Goal: Task Accomplishment & Management: Use online tool/utility

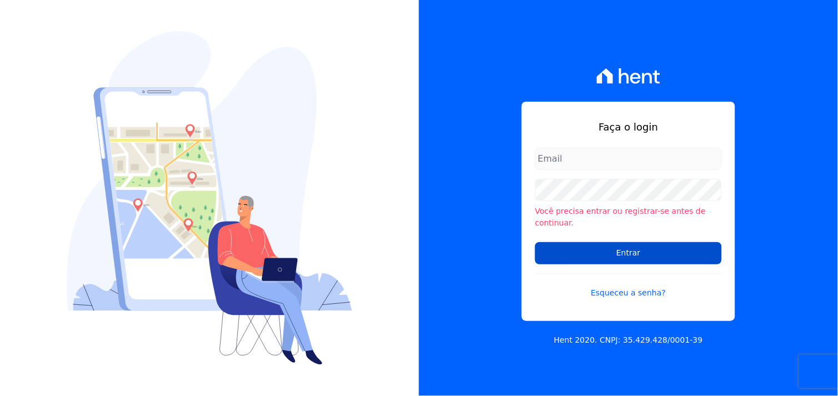
type input "[EMAIL_ADDRESS][DOMAIN_NAME]"
click at [627, 252] on input "Entrar" at bounding box center [628, 253] width 187 height 22
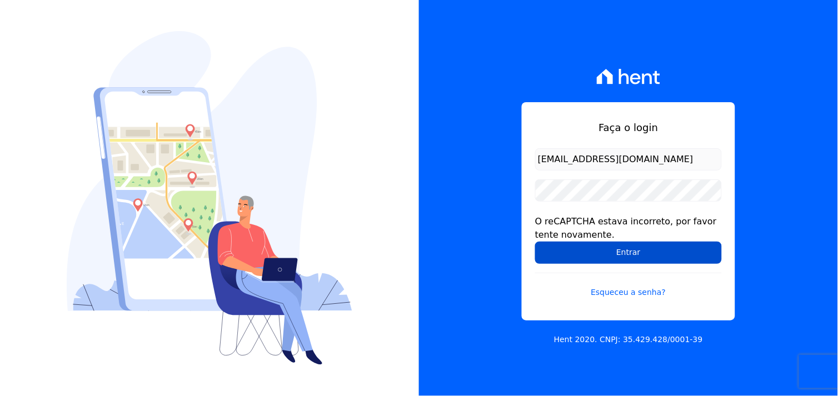
click at [612, 258] on input "Entrar" at bounding box center [628, 253] width 187 height 22
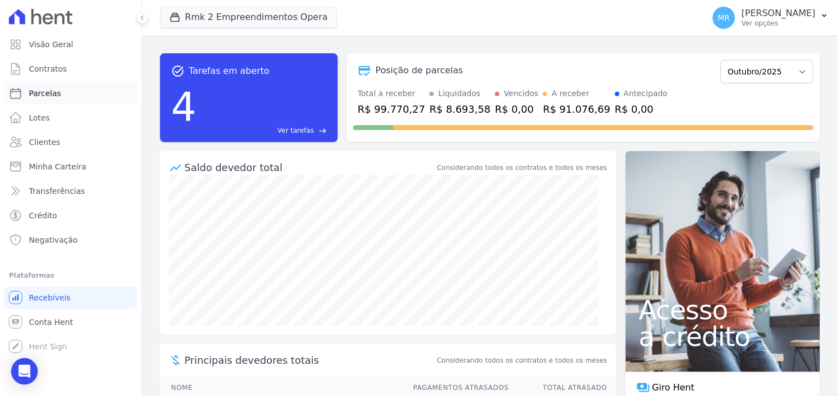
click at [67, 93] on link "Parcelas" at bounding box center [70, 93] width 133 height 22
select select
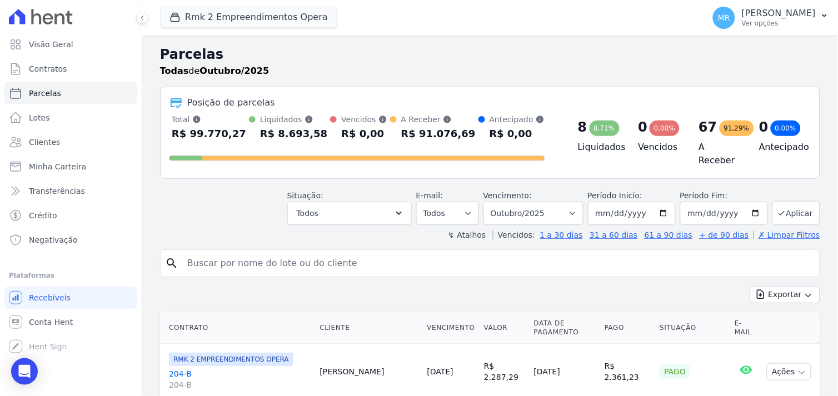
drag, startPoint x: 797, startPoint y: 17, endPoint x: 775, endPoint y: 46, distance: 36.8
click at [796, 18] on p "[PERSON_NAME]" at bounding box center [779, 13] width 74 height 11
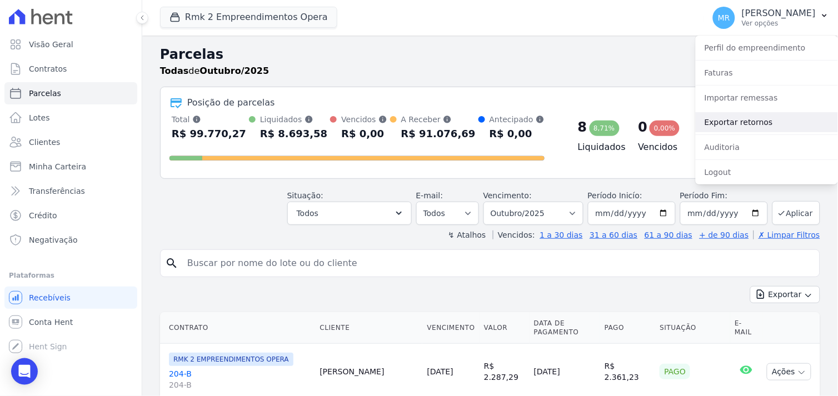
click at [745, 123] on link "Exportar retornos" at bounding box center [767, 122] width 142 height 20
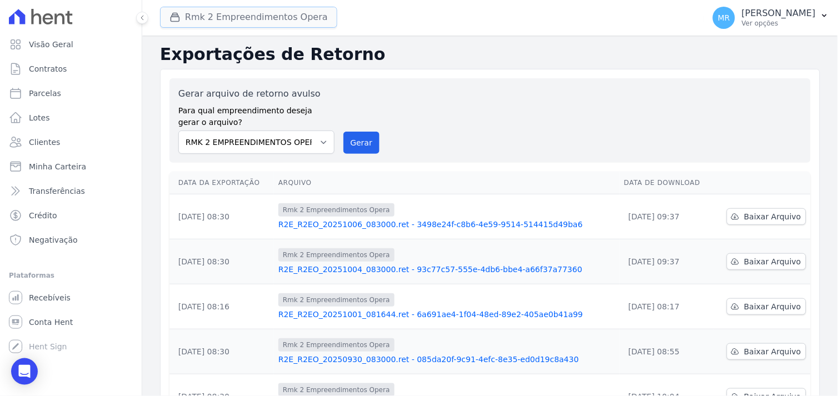
click at [204, 14] on button "Rmk 2 Empreendimentos Opera" at bounding box center [248, 17] width 177 height 21
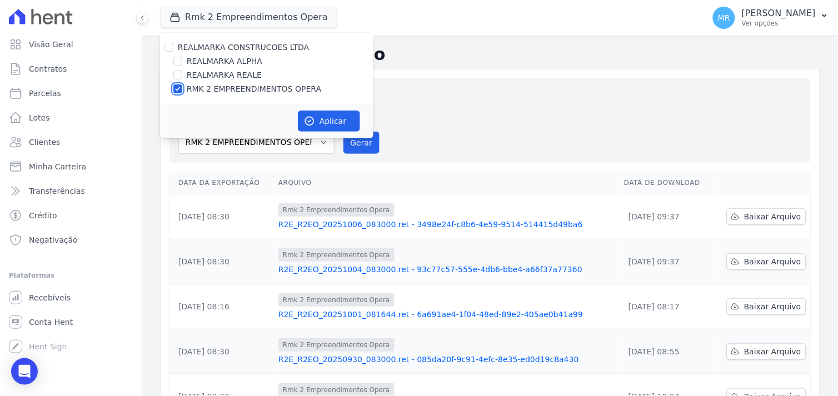
click at [177, 86] on input "RMK 2 EMPREENDIMENTOS OPERA" at bounding box center [177, 88] width 9 height 9
checkbox input "false"
click at [176, 74] on input "REALMARKA REALE" at bounding box center [177, 75] width 9 height 9
checkbox input "true"
click at [319, 117] on button "Aplicar" at bounding box center [329, 121] width 62 height 21
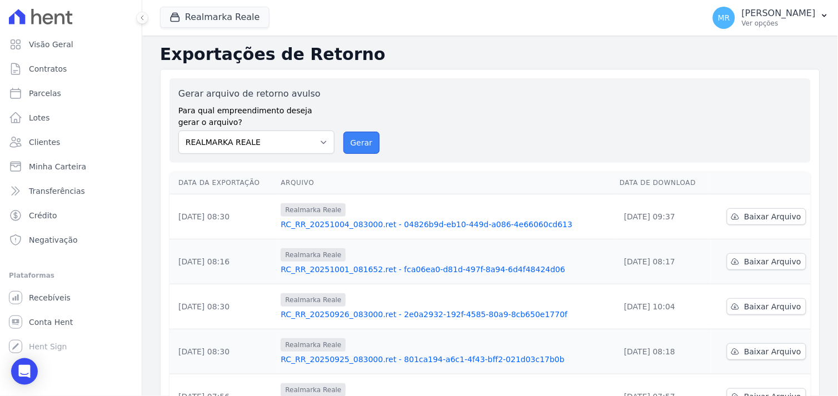
drag, startPoint x: 358, startPoint y: 151, endPoint x: 463, endPoint y: 107, distance: 114.0
click at [358, 151] on button "Gerar" at bounding box center [361, 143] width 37 height 22
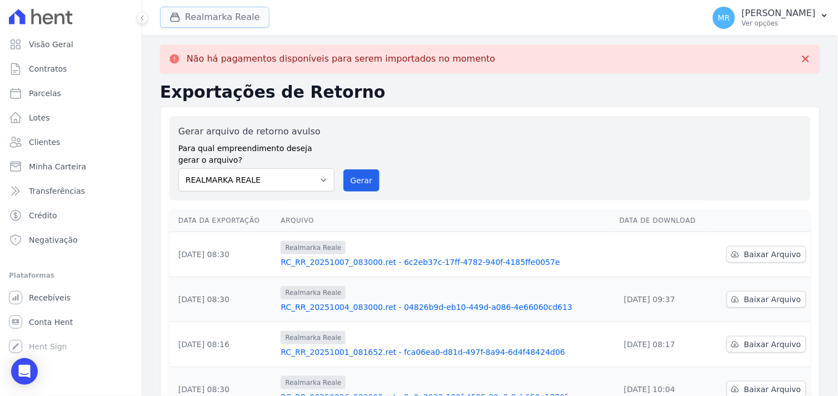
click at [206, 19] on button "Realmarka Reale" at bounding box center [214, 17] width 109 height 21
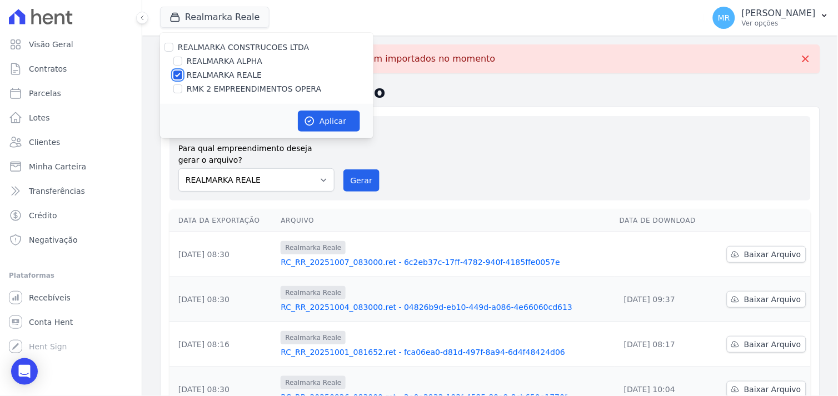
click at [178, 74] on input "REALMARKA REALE" at bounding box center [177, 75] width 9 height 9
checkbox input "false"
click at [178, 58] on input "REALMARKA ALPHA" at bounding box center [177, 61] width 9 height 9
checkbox input "true"
click at [333, 118] on button "Aplicar" at bounding box center [329, 121] width 62 height 21
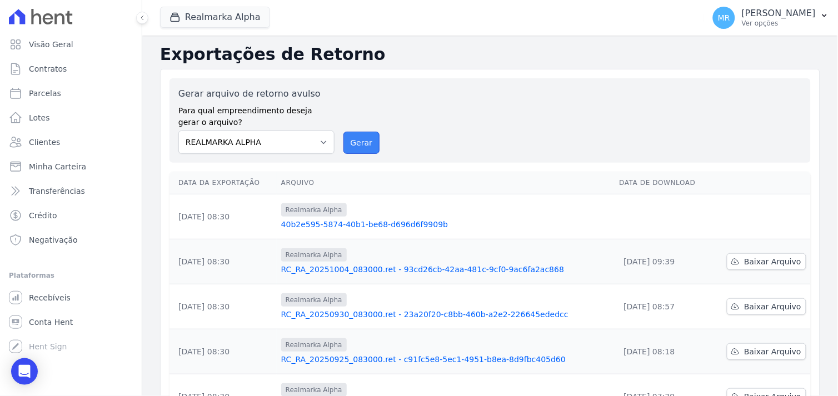
click at [355, 146] on button "Gerar" at bounding box center [361, 143] width 37 height 22
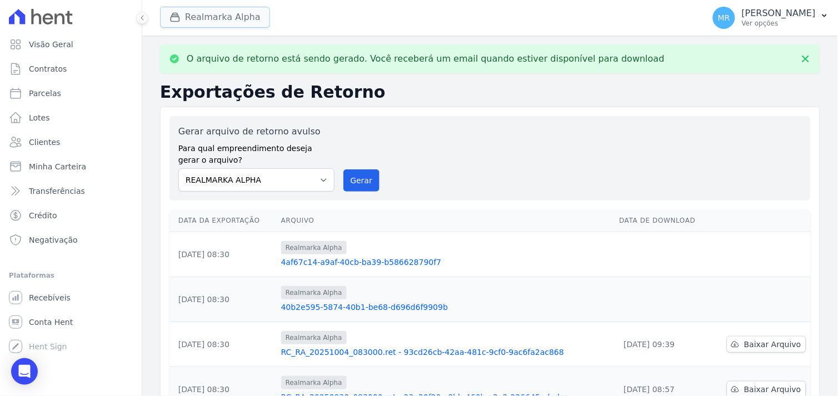
click at [207, 20] on button "Realmarka Alpha" at bounding box center [215, 17] width 110 height 21
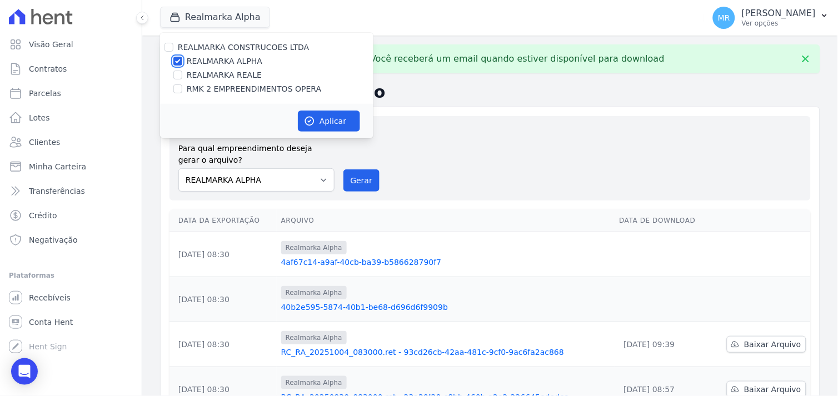
click at [174, 61] on input "REALMARKA ALPHA" at bounding box center [177, 61] width 9 height 9
checkbox input "false"
click at [179, 87] on input "RMK 2 EMPREENDIMENTOS OPERA" at bounding box center [177, 88] width 9 height 9
checkbox input "true"
click at [325, 121] on button "Aplicar" at bounding box center [329, 121] width 62 height 21
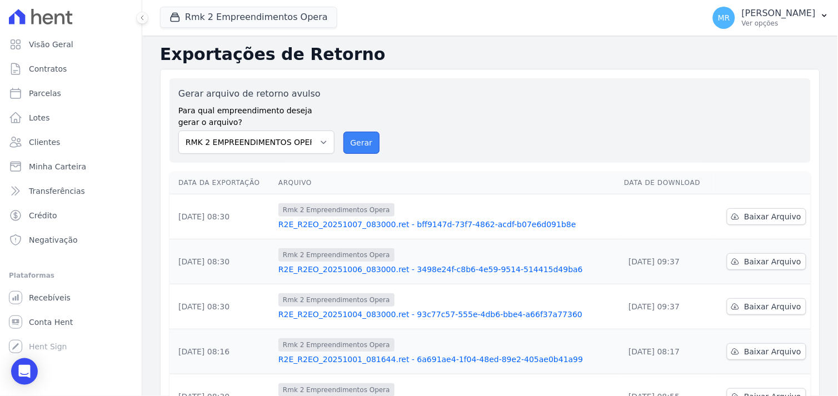
click at [348, 144] on button "Gerar" at bounding box center [361, 143] width 37 height 22
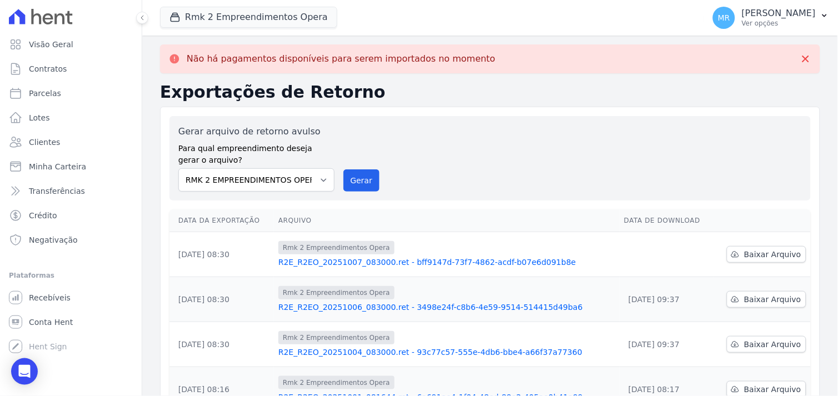
click at [551, 152] on div "Gerar arquivo de retorno avulso Para qual empreendimento deseja gerar o arquivo…" at bounding box center [490, 158] width 624 height 67
click at [193, 22] on button "Rmk 2 Empreendimentos Opera" at bounding box center [248, 17] width 177 height 21
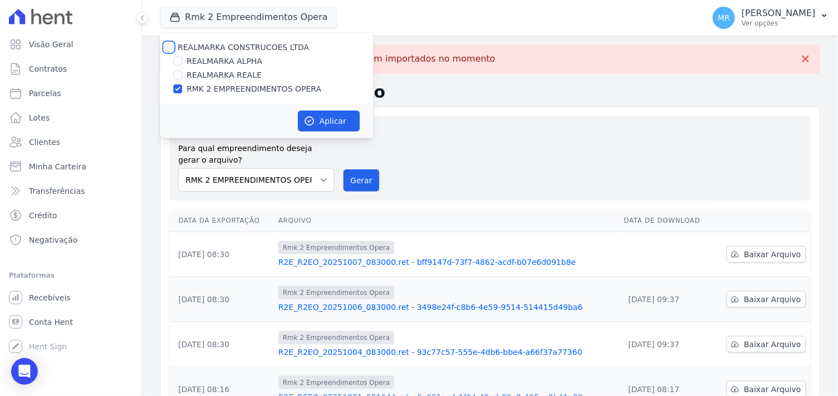
drag, startPoint x: 169, startPoint y: 44, endPoint x: 173, endPoint y: 52, distance: 8.5
click at [169, 47] on input "REALMARKA CONSTRUCOES LTDA" at bounding box center [168, 47] width 9 height 9
checkbox input "true"
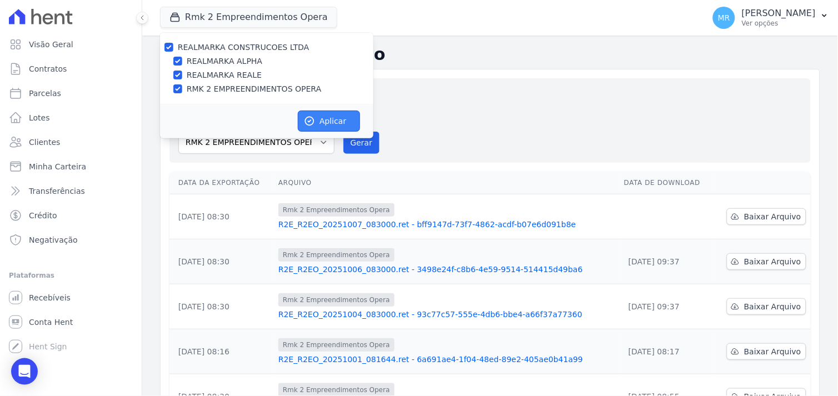
click at [320, 117] on button "Aplicar" at bounding box center [329, 121] width 62 height 21
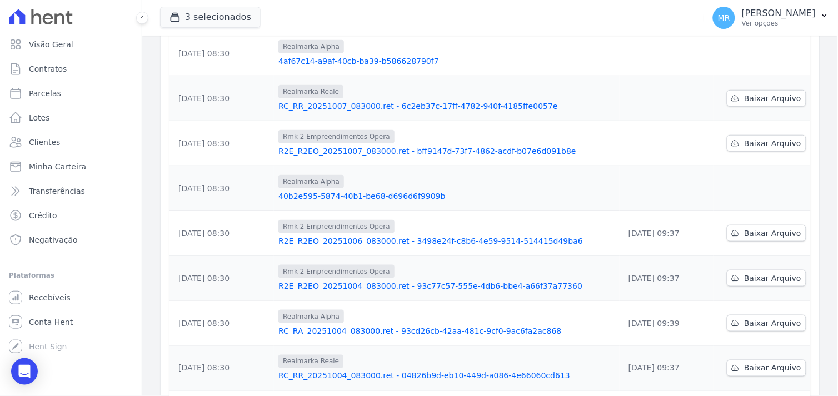
scroll to position [185, 0]
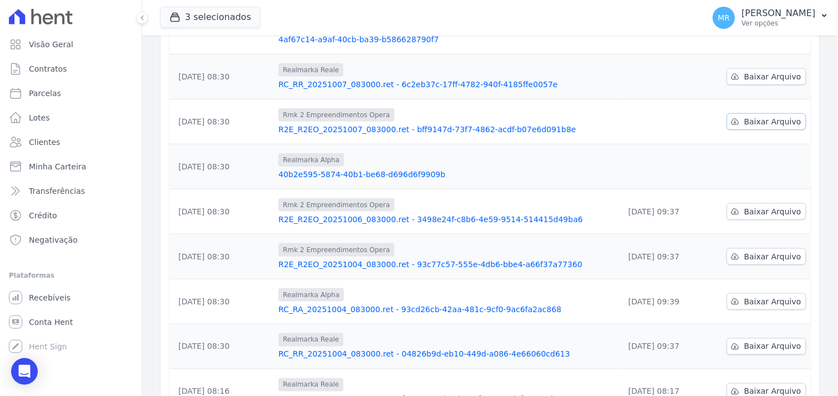
click at [776, 124] on span "Baixar Arquivo" at bounding box center [772, 121] width 57 height 11
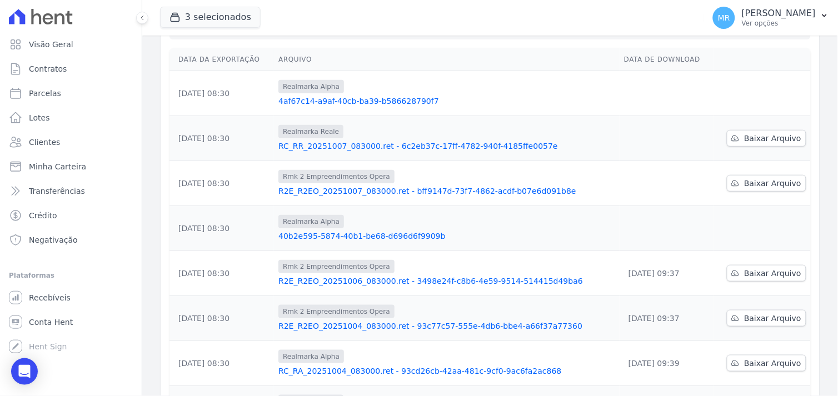
click at [463, 40] on div "Gerar arquivo de retorno avulso Para qual empreendimento deseja gerar o arquivo…" at bounding box center [490, 258] width 660 height 625
click at [737, 137] on link "Baixar Arquivo" at bounding box center [766, 138] width 79 height 17
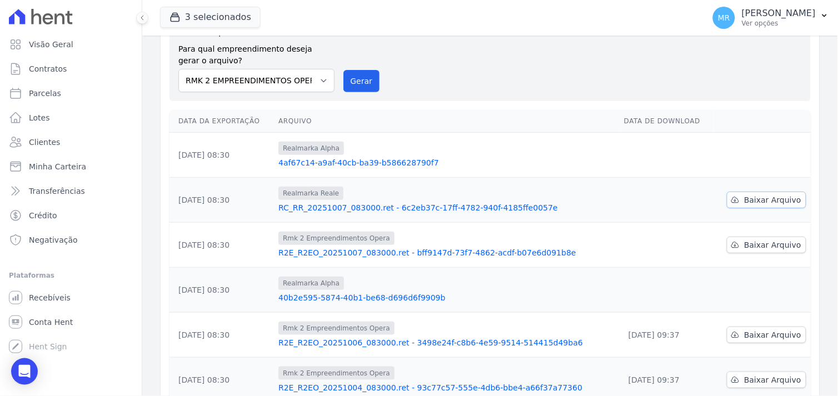
scroll to position [0, 0]
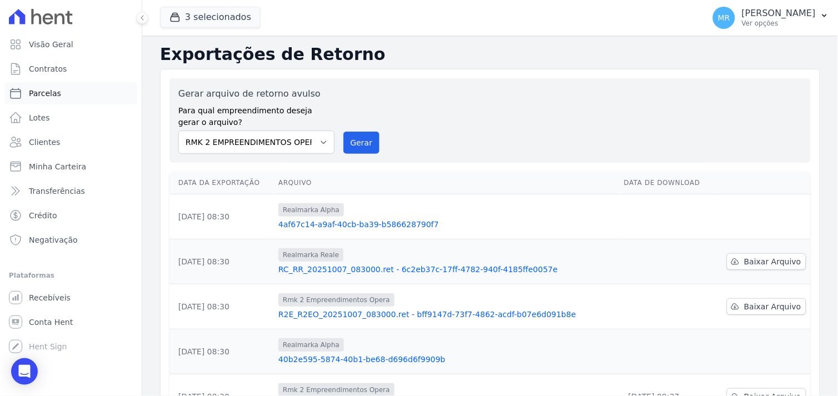
click at [51, 98] on span "Parcelas" at bounding box center [45, 93] width 32 height 11
select select
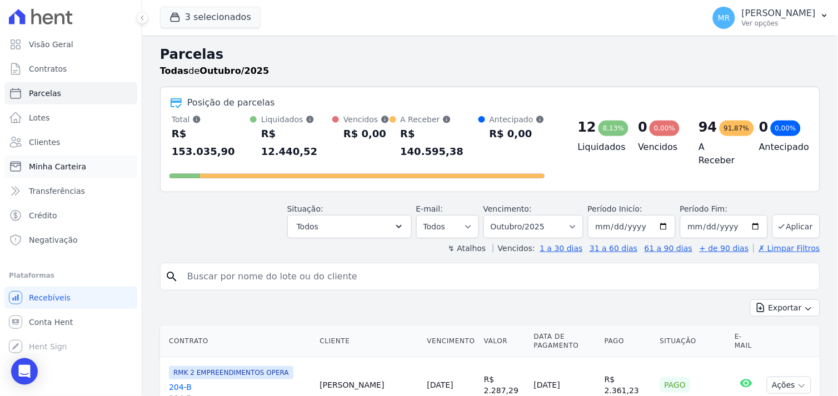
click at [38, 168] on span "Minha Carteira" at bounding box center [57, 166] width 57 height 11
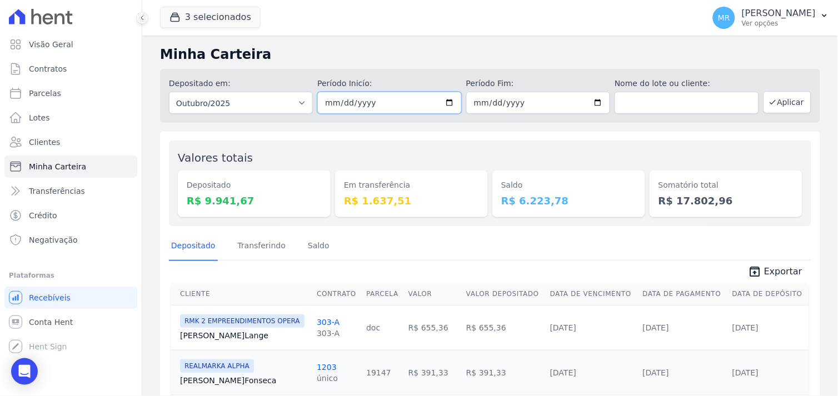
click at [446, 103] on input "[DATE]" at bounding box center [389, 103] width 144 height 22
type input "2025-10-06"
click at [775, 102] on button "Aplicar" at bounding box center [788, 102] width 48 height 22
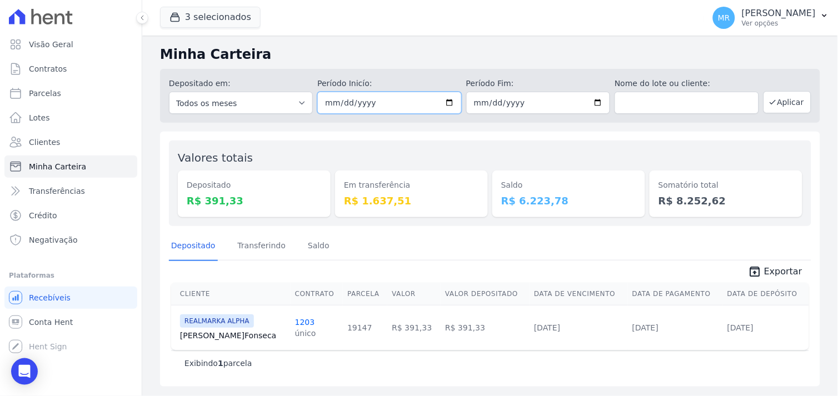
click at [451, 101] on input "2025-10-06" at bounding box center [389, 103] width 144 height 22
type input "[DATE]"
click at [792, 104] on button "Aplicar" at bounding box center [788, 102] width 48 height 22
click at [192, 8] on button "3 selecionados" at bounding box center [210, 17] width 101 height 21
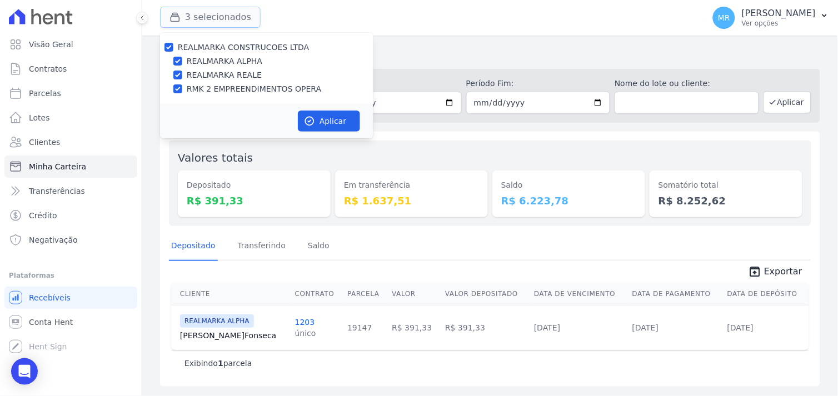
click at [192, 8] on button "3 selecionados" at bounding box center [210, 17] width 101 height 21
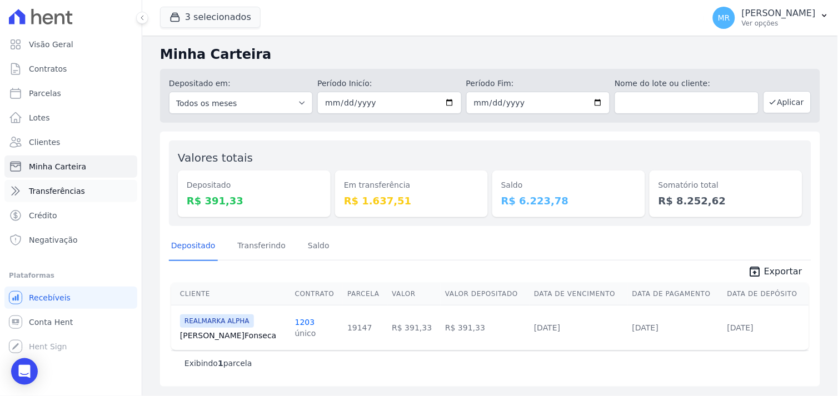
click at [73, 189] on span "Transferências" at bounding box center [57, 191] width 56 height 11
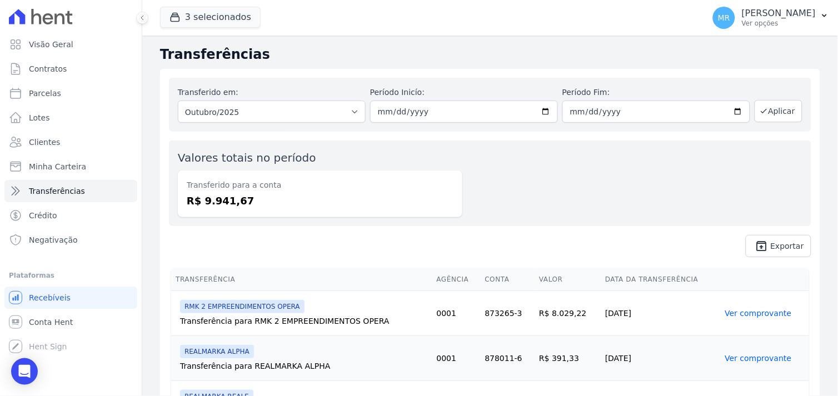
click at [744, 315] on link "Ver comprovante" at bounding box center [758, 313] width 67 height 9
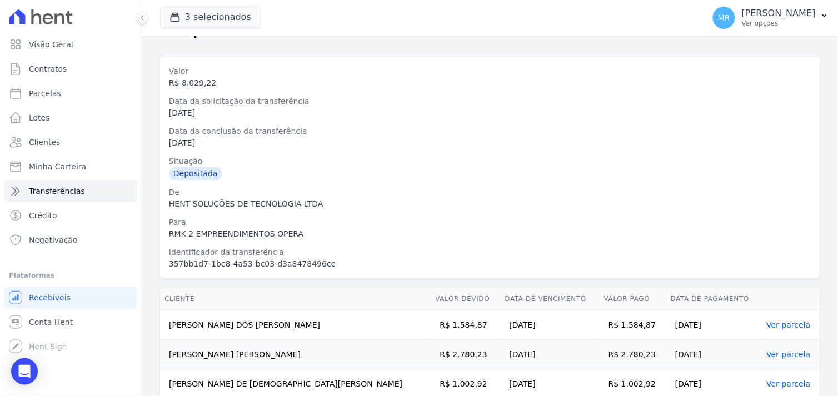
scroll to position [62, 0]
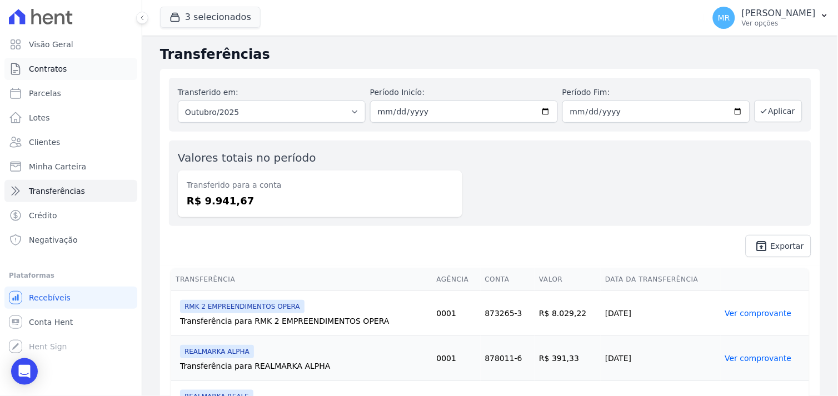
click at [56, 68] on span "Contratos" at bounding box center [48, 68] width 38 height 11
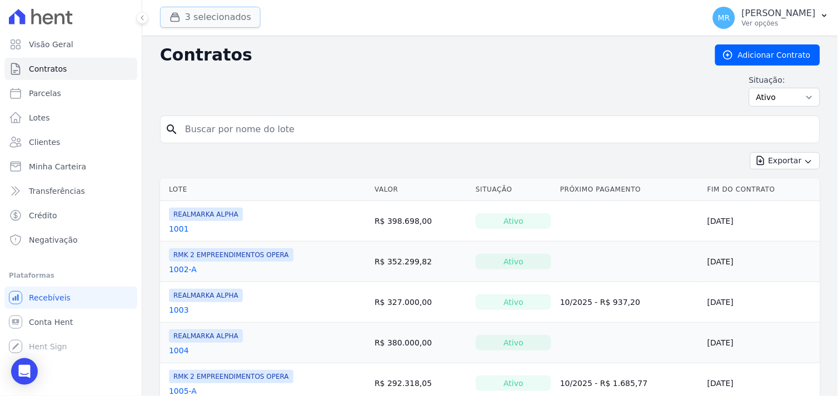
click at [206, 21] on button "3 selecionados" at bounding box center [210, 17] width 101 height 21
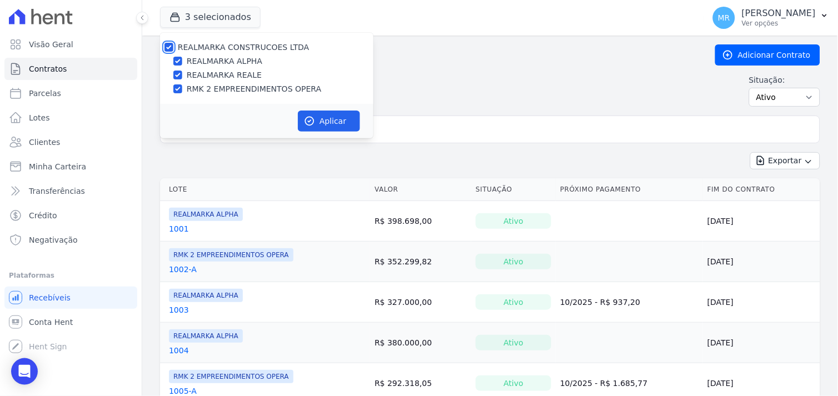
click at [168, 46] on input "REALMARKA CONSTRUCOES LTDA" at bounding box center [168, 47] width 9 height 9
checkbox input "false"
click at [182, 86] on div at bounding box center [177, 88] width 9 height 11
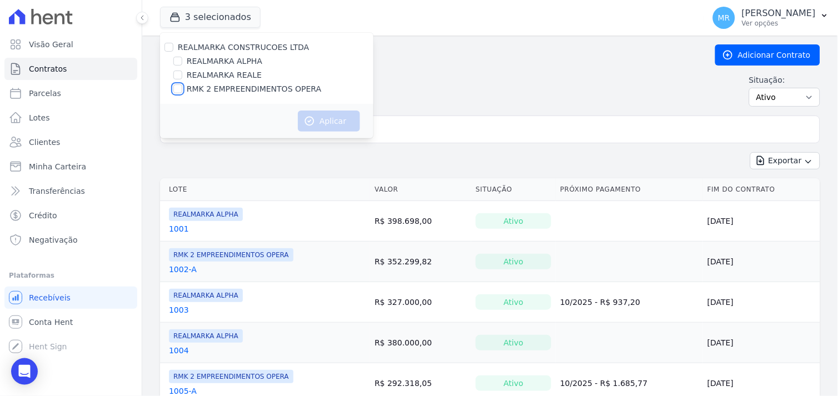
click at [179, 93] on input "RMK 2 EMPREENDIMENTOS OPERA" at bounding box center [177, 88] width 9 height 9
checkbox input "true"
click at [333, 119] on button "Aplicar" at bounding box center [329, 121] width 62 height 21
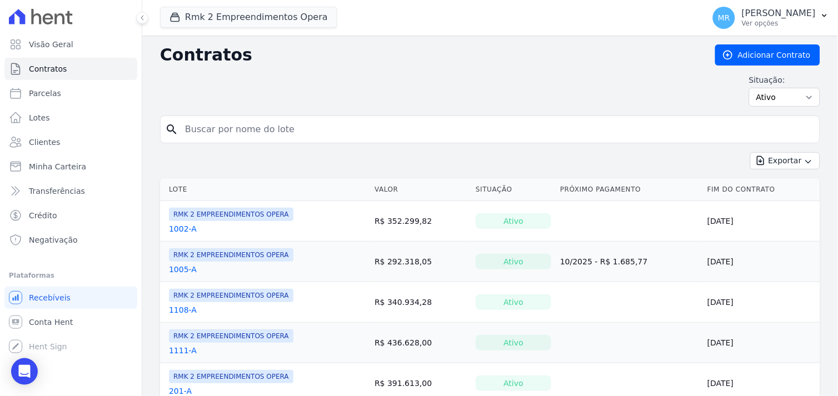
click at [246, 126] on input "search" at bounding box center [496, 129] width 637 height 22
type input "409"
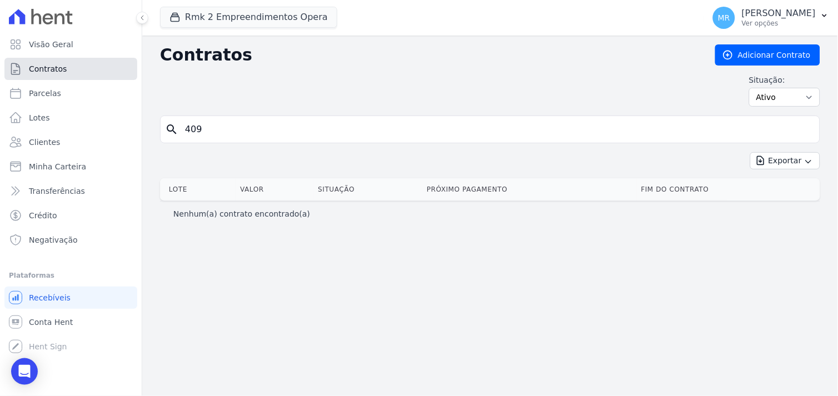
click at [43, 68] on span "Contratos" at bounding box center [48, 68] width 38 height 11
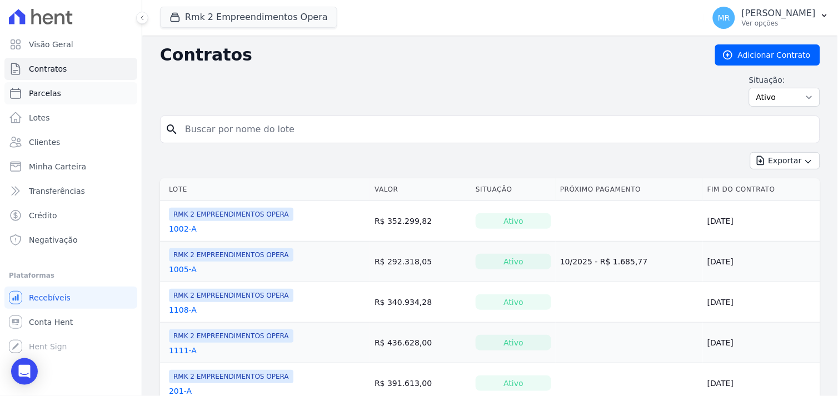
click at [39, 91] on span "Parcelas" at bounding box center [45, 93] width 32 height 11
select select
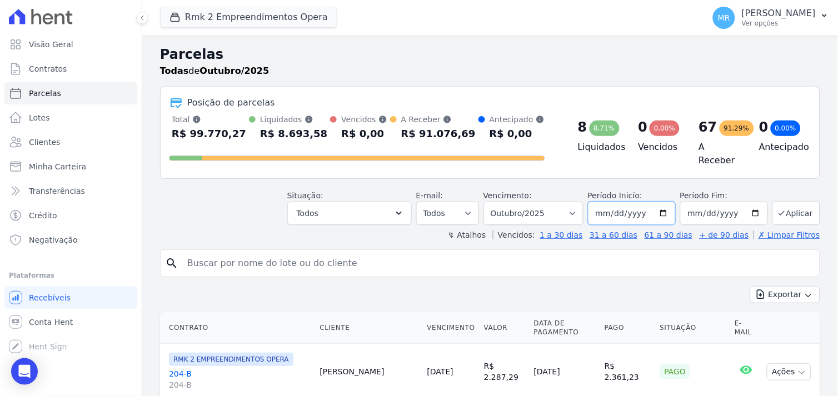
click at [661, 212] on input "[DATE]" at bounding box center [632, 213] width 88 height 23
click at [404, 208] on icon "button" at bounding box center [398, 213] width 11 height 11
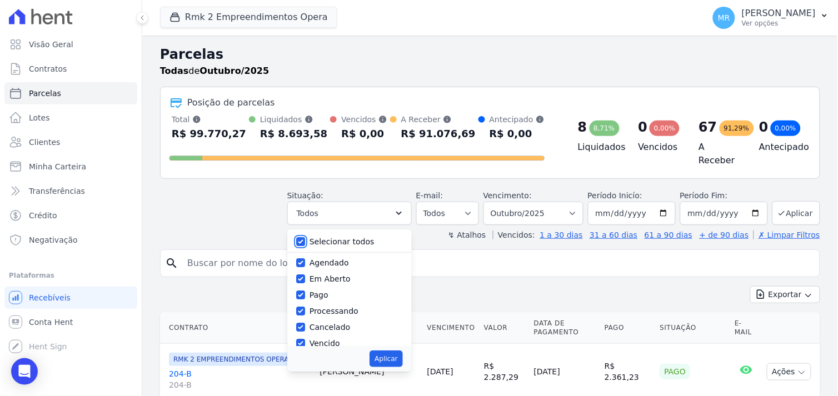
click at [305, 240] on input "Selecionar todos" at bounding box center [300, 241] width 9 height 9
checkbox input "false"
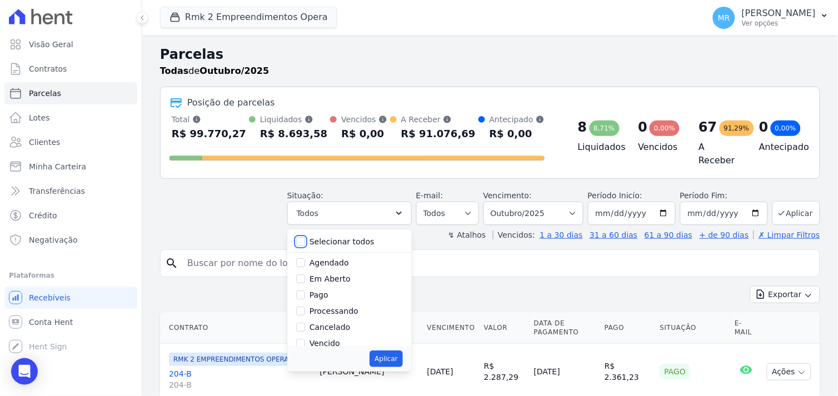
checkbox input "false"
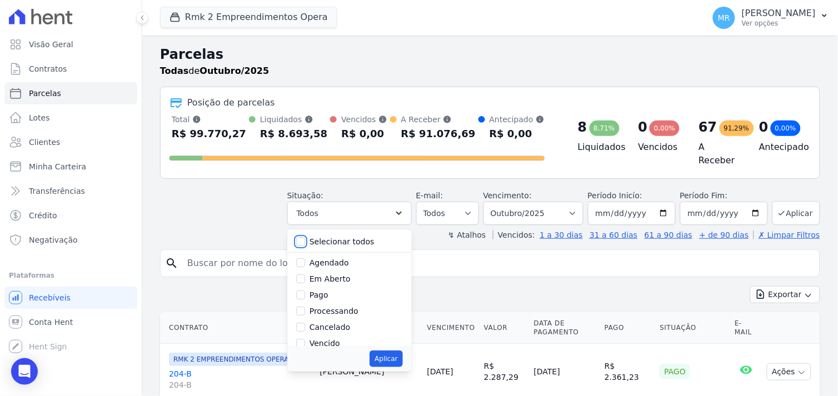
checkbox input "false"
click at [305, 291] on input "Pago" at bounding box center [300, 295] width 9 height 9
checkbox input "true"
click at [305, 307] on input "Processando" at bounding box center [300, 311] width 9 height 9
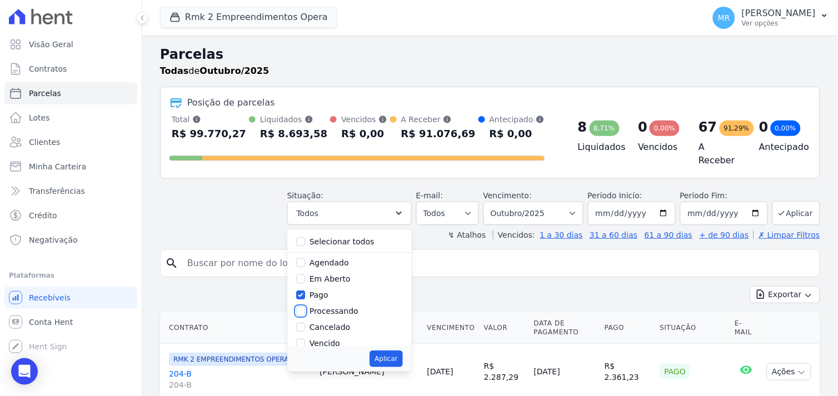
checkbox input "true"
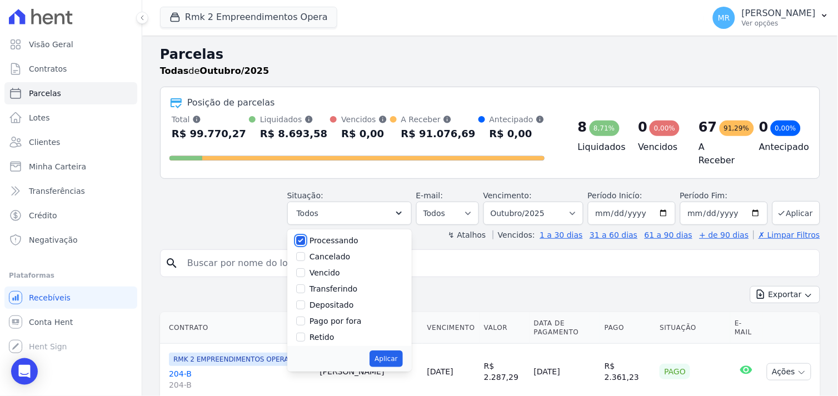
scroll to position [74, 0]
click at [305, 281] on input "Transferindo" at bounding box center [300, 285] width 9 height 9
checkbox input "true"
click at [305, 298] on input "Depositado" at bounding box center [300, 301] width 9 height 9
checkbox input "true"
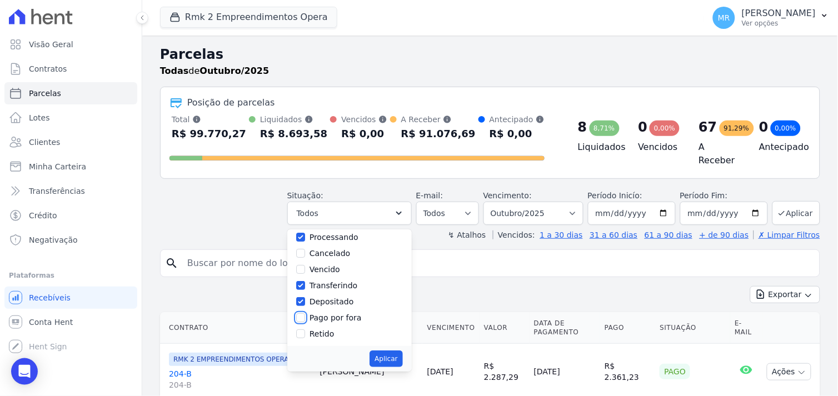
click at [305, 313] on input "Pago por fora" at bounding box center [300, 317] width 9 height 9
checkbox input "true"
click at [397, 356] on button "Aplicar" at bounding box center [386, 359] width 33 height 17
select select "paid"
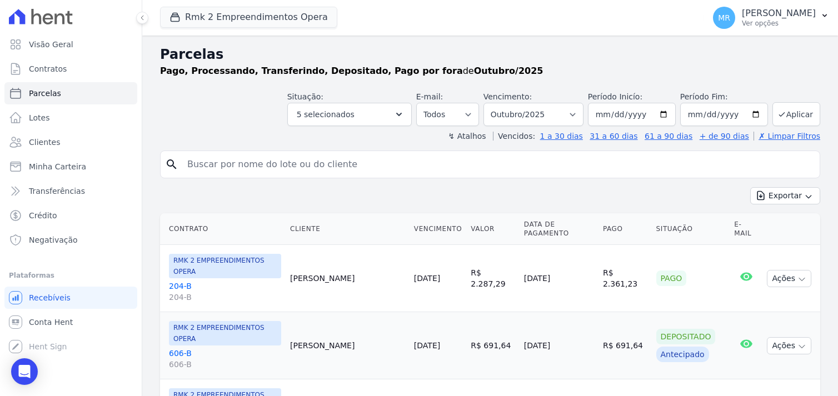
select select
click at [257, 22] on button "Rmk 2 Empreendimentos Opera" at bounding box center [248, 17] width 177 height 21
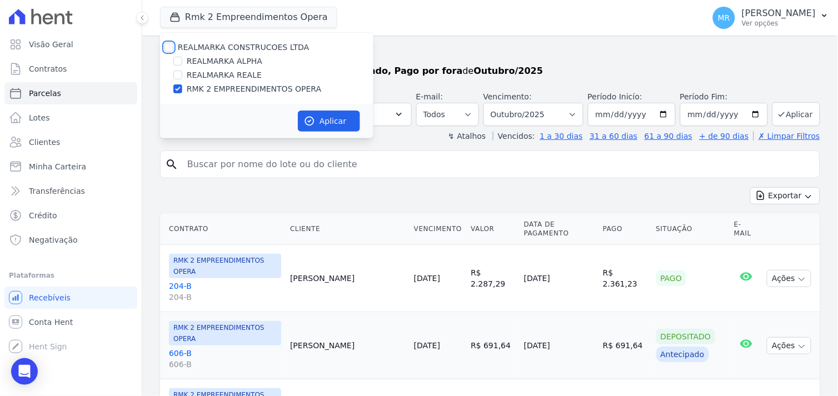
click at [169, 47] on input "REALMARKA CONSTRUCOES LTDA" at bounding box center [168, 47] width 9 height 9
checkbox input "true"
click at [335, 122] on button "Aplicar" at bounding box center [329, 121] width 62 height 21
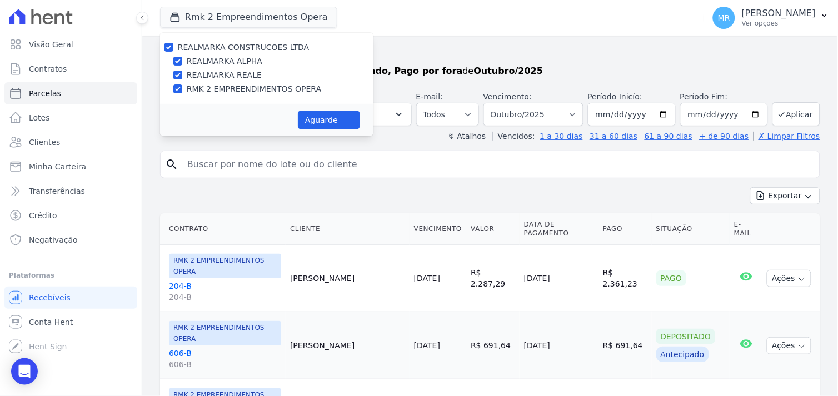
select select
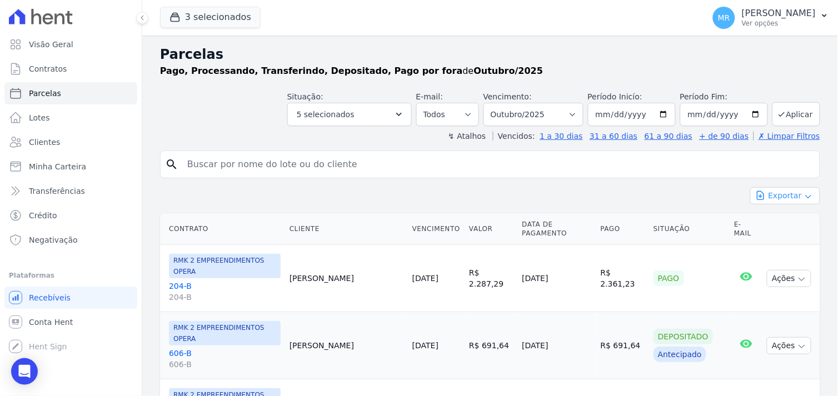
click at [795, 193] on button "Exportar" at bounding box center [785, 195] width 70 height 17
click at [775, 242] on span "Exportar CSV" at bounding box center [784, 241] width 59 height 11
click at [780, 243] on span "Exportar CSV" at bounding box center [784, 241] width 59 height 11
